Goal: Task Accomplishment & Management: Manage account settings

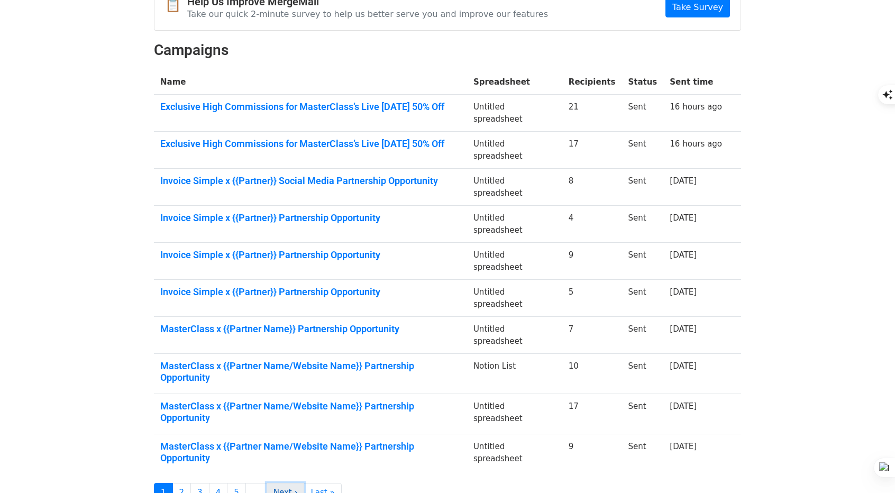
click at [272, 483] on link "Next ›" at bounding box center [286, 493] width 38 height 20
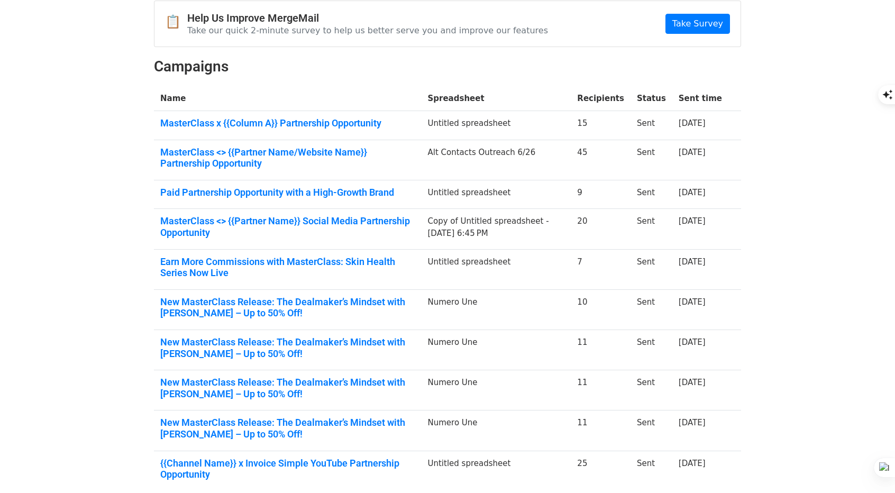
scroll to position [159, 0]
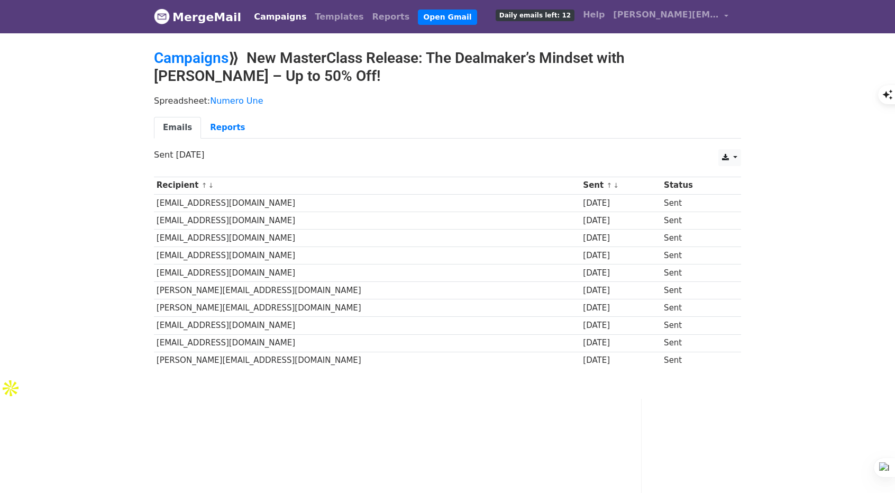
drag, startPoint x: 153, startPoint y: 200, endPoint x: 234, endPoint y: 369, distance: 187.5
click at [234, 369] on div "Recipient ↑ ↓ Sent ↑ ↓ Status commerce@wirecutter.com 2 months ago Sent admin@l…" at bounding box center [447, 274] width 603 height 206
click at [214, 122] on link "Reports" at bounding box center [227, 128] width 53 height 22
click at [214, 128] on link "Reports" at bounding box center [227, 128] width 53 height 22
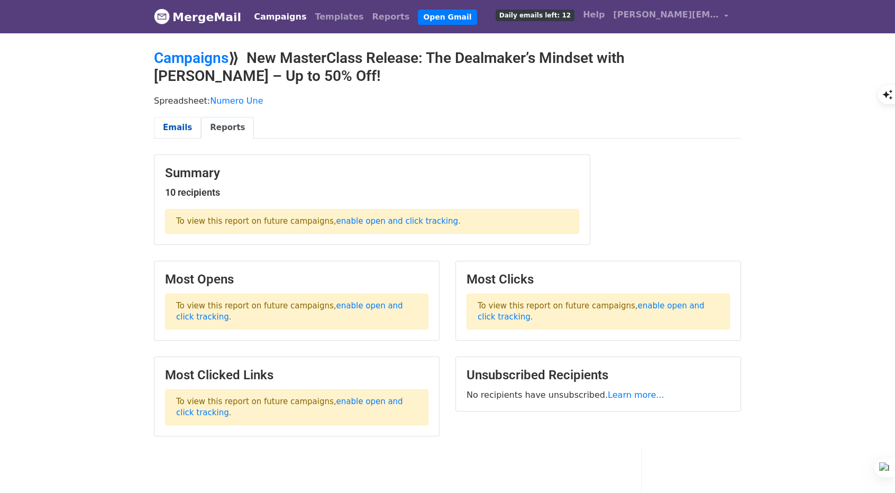
click at [178, 123] on link "Emails" at bounding box center [177, 128] width 47 height 22
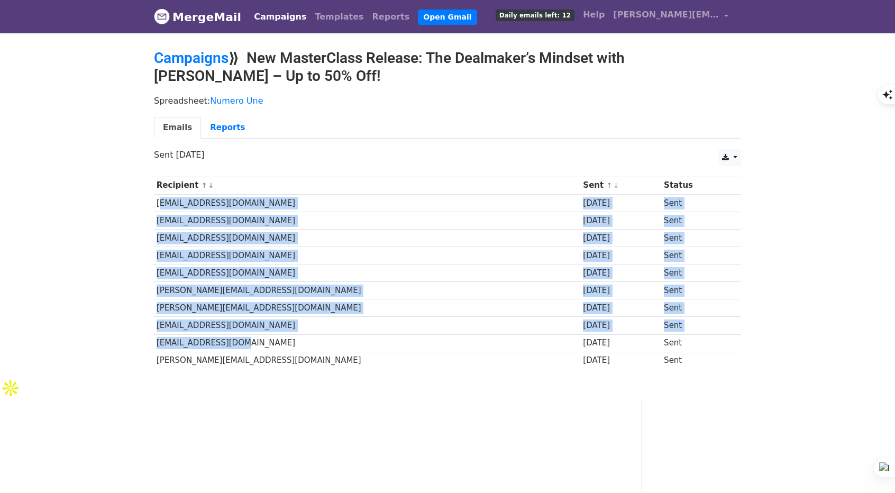
drag, startPoint x: 154, startPoint y: 200, endPoint x: 234, endPoint y: 347, distance: 167.4
click at [234, 347] on tbody "Recipient ↑ ↓ Sent ↑ ↓ Status [EMAIL_ADDRESS][DOMAIN_NAME] [DATE] Sent [EMAIL_A…" at bounding box center [447, 273] width 587 height 193
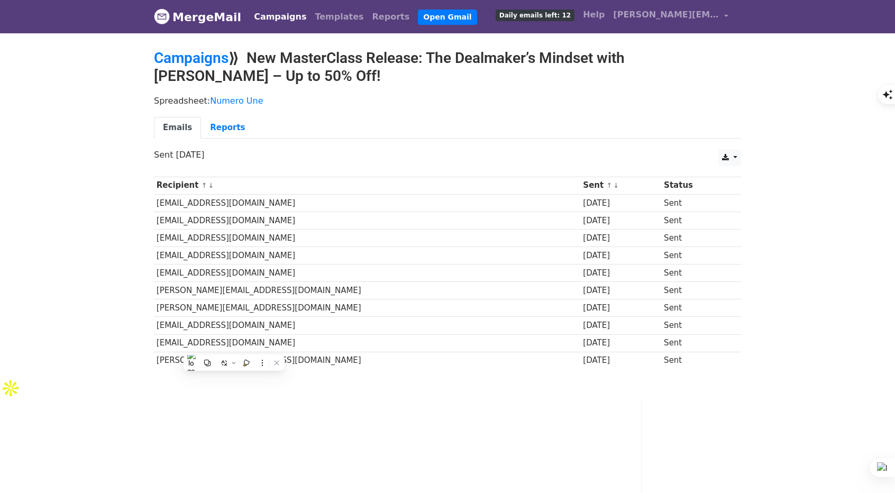
click at [239, 352] on td "nathan@blackrain79.com" at bounding box center [367, 360] width 427 height 17
drag, startPoint x: 257, startPoint y: 353, endPoint x: 156, endPoint y: 362, distance: 102.0
click at [156, 362] on td "nathan@blackrain79.com" at bounding box center [367, 360] width 427 height 17
copy td "nathan@blackrain79.com"
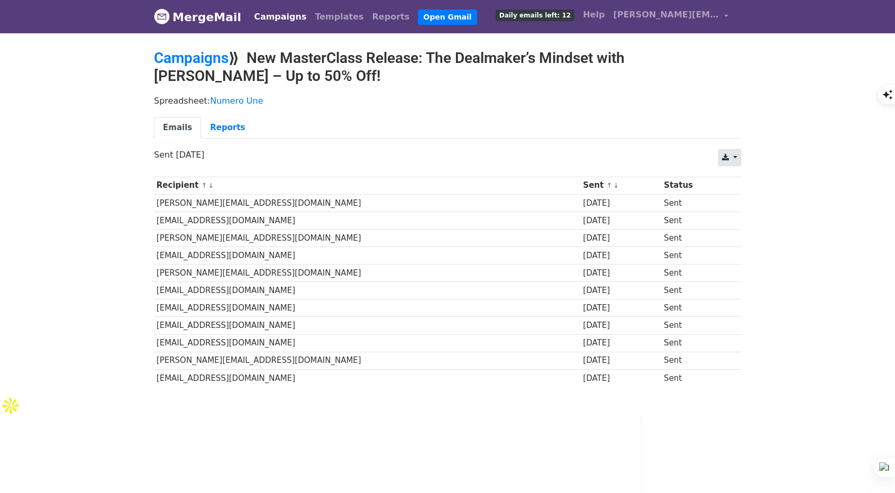
click at [730, 158] on link at bounding box center [730, 157] width 23 height 17
click at [754, 177] on link "CSV" at bounding box center [743, 181] width 48 height 17
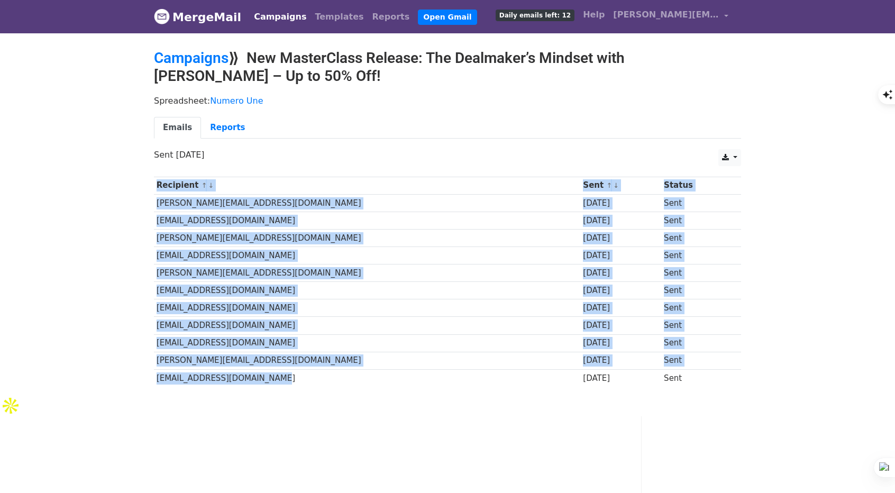
drag, startPoint x: 271, startPoint y: 376, endPoint x: 159, endPoint y: 374, distance: 112.7
click at [161, 377] on td "[EMAIL_ADDRESS][DOMAIN_NAME]" at bounding box center [367, 377] width 427 height 17
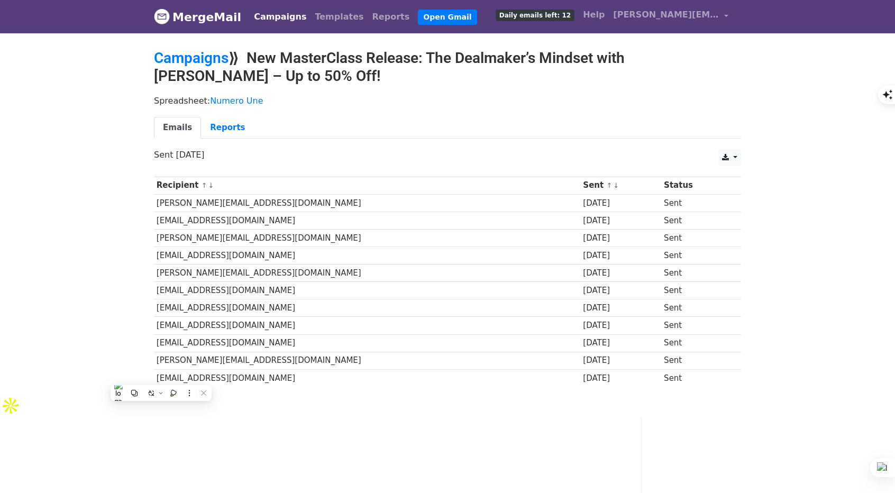
click at [154, 374] on td "[EMAIL_ADDRESS][DOMAIN_NAME]" at bounding box center [367, 377] width 427 height 17
drag, startPoint x: 154, startPoint y: 374, endPoint x: 273, endPoint y: 380, distance: 119.2
click at [273, 380] on td "[EMAIL_ADDRESS][DOMAIN_NAME]" at bounding box center [367, 377] width 427 height 17
copy td "[EMAIL_ADDRESS][DOMAIN_NAME]"
